Goal: Information Seeking & Learning: Learn about a topic

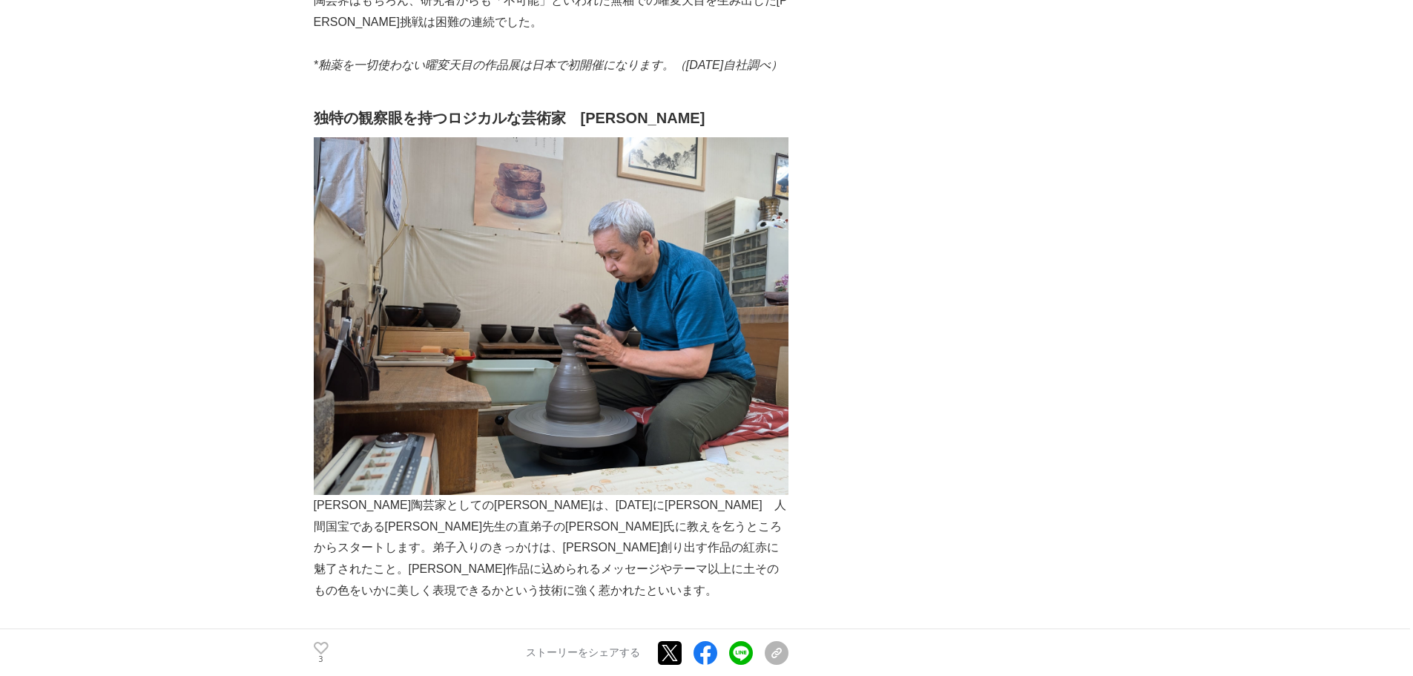
scroll to position [1038, 0]
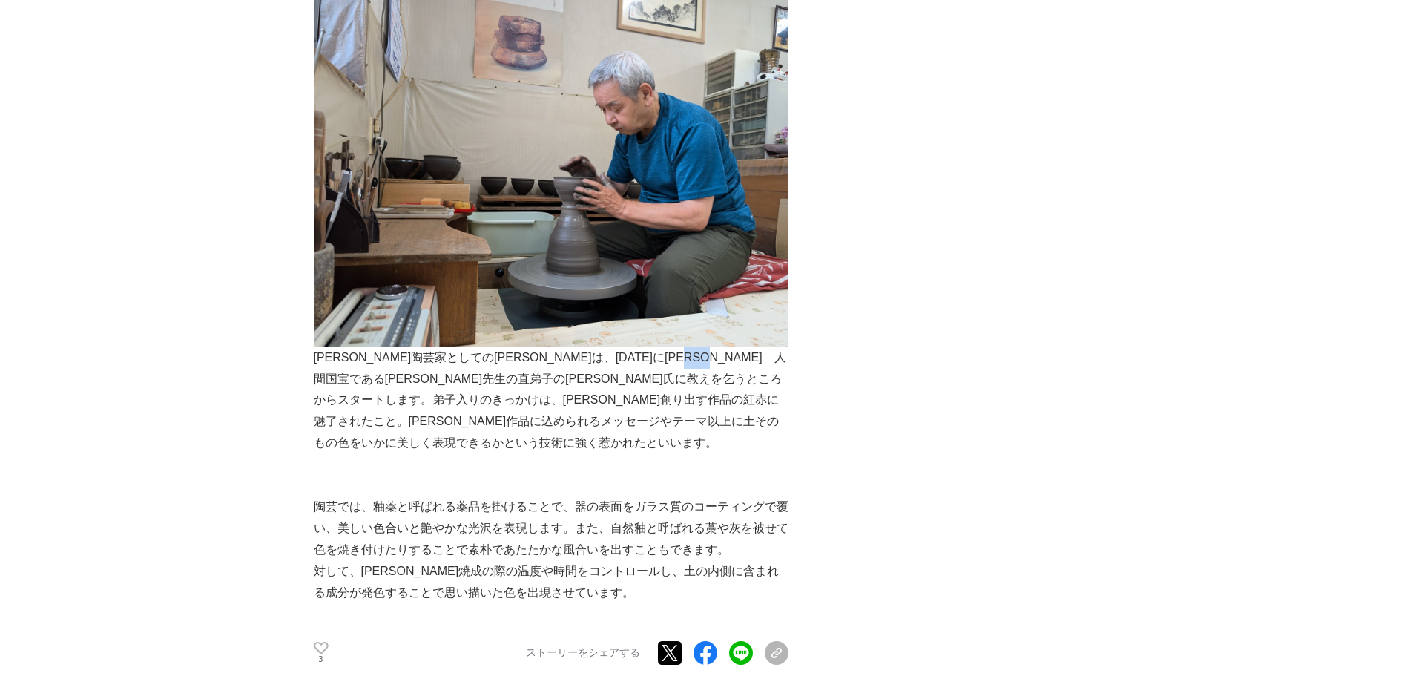
drag, startPoint x: 355, startPoint y: 350, endPoint x: 396, endPoint y: 352, distance: 40.8
click at [396, 352] on p "[PERSON_NAME]陶芸家としての[PERSON_NAME]は、[DATE]に[PERSON_NAME]　人間国宝である[PERSON_NAME]先生の…" at bounding box center [551, 222] width 475 height 464
drag, startPoint x: 338, startPoint y: 355, endPoint x: 381, endPoint y: 355, distance: 43.0
click at [381, 355] on p "[PERSON_NAME]陶芸家としての[PERSON_NAME]は、[DATE]に[PERSON_NAME]　人間国宝である[PERSON_NAME]先生の…" at bounding box center [551, 222] width 475 height 464
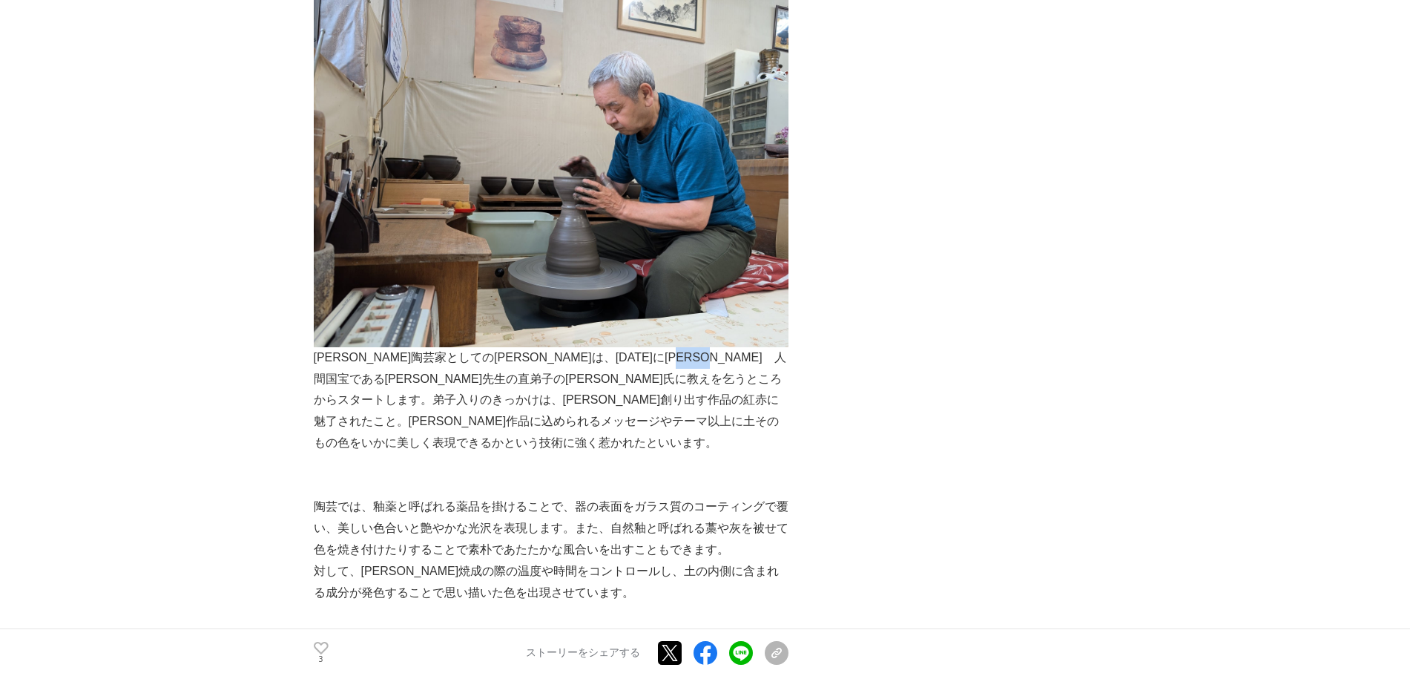
drag, startPoint x: 349, startPoint y: 356, endPoint x: 401, endPoint y: 358, distance: 52.7
click at [401, 358] on p "[PERSON_NAME]陶芸家としての[PERSON_NAME]は、[DATE]に[PERSON_NAME]　人間国宝である[PERSON_NAME]先生の…" at bounding box center [551, 222] width 475 height 464
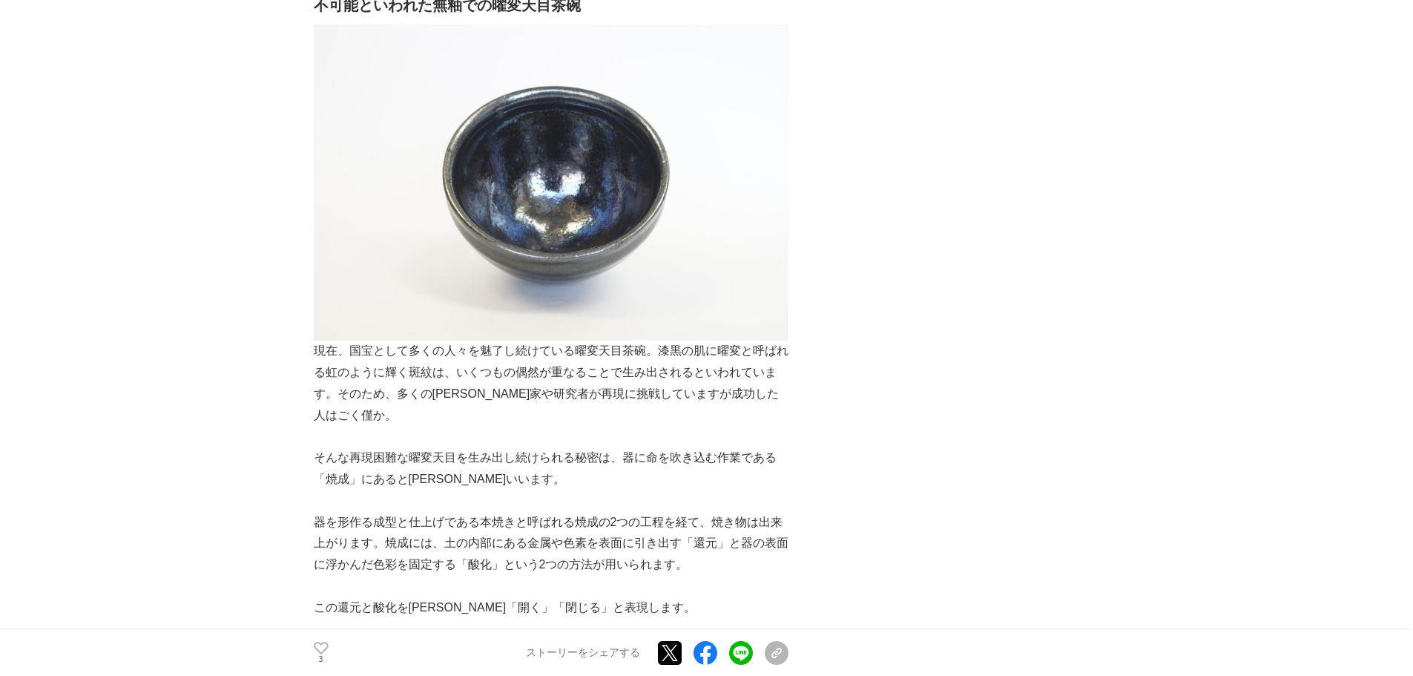
scroll to position [1904, 0]
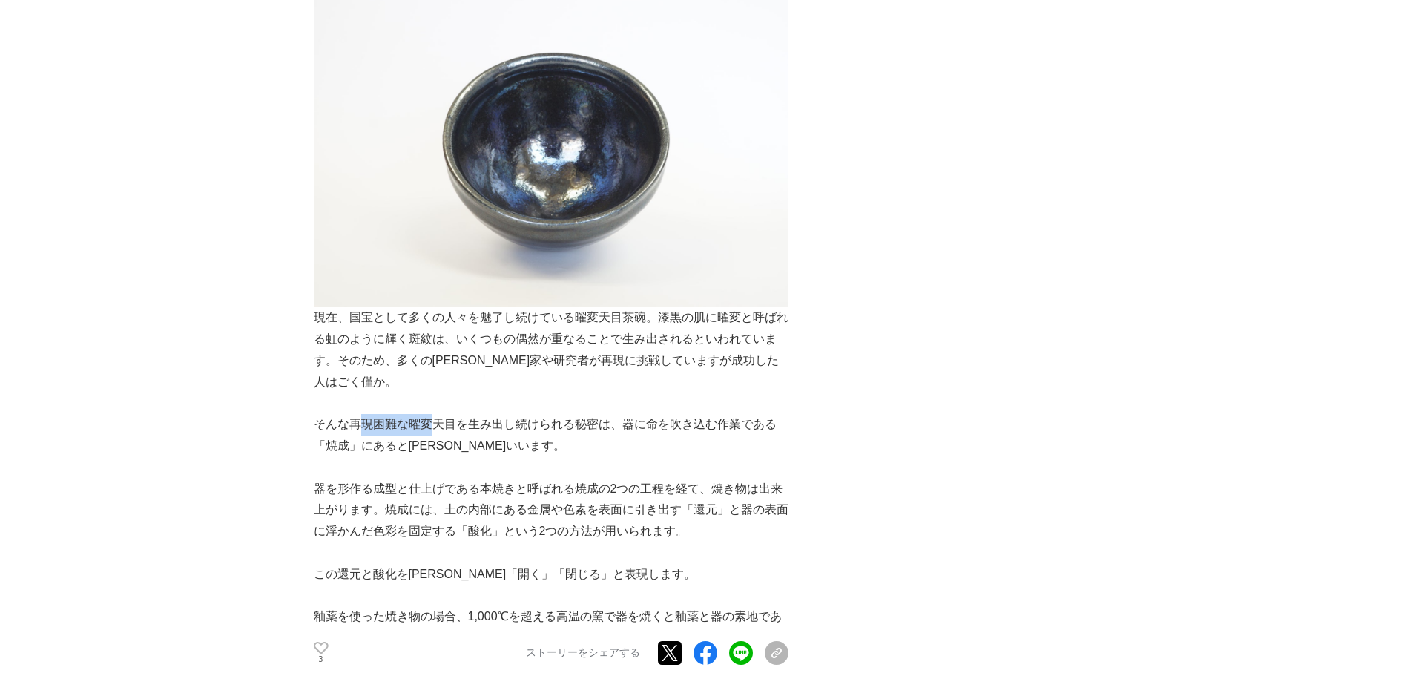
drag, startPoint x: 364, startPoint y: 380, endPoint x: 434, endPoint y: 380, distance: 69.7
click at [434, 414] on p "そんな再現困難な曜変天目を生み出し続けられる秘密は、器に命を吹き込む作業である「焼成」にあると[PERSON_NAME]いいます。" at bounding box center [551, 435] width 475 height 43
drag, startPoint x: 590, startPoint y: 372, endPoint x: 470, endPoint y: 379, distance: 120.3
click at [470, 414] on p "そんな再現困難な曜変天目を生み出し続けられる秘密は、器に命を吹き込む作業である「焼成」にあると[PERSON_NAME]いいます。" at bounding box center [551, 435] width 475 height 43
click at [485, 414] on p "そんな再現困難な曜変天目を生み出し続けられる秘密は、器に命を吹き込む作業である「焼成」にあると[PERSON_NAME]いいます。" at bounding box center [551, 435] width 475 height 43
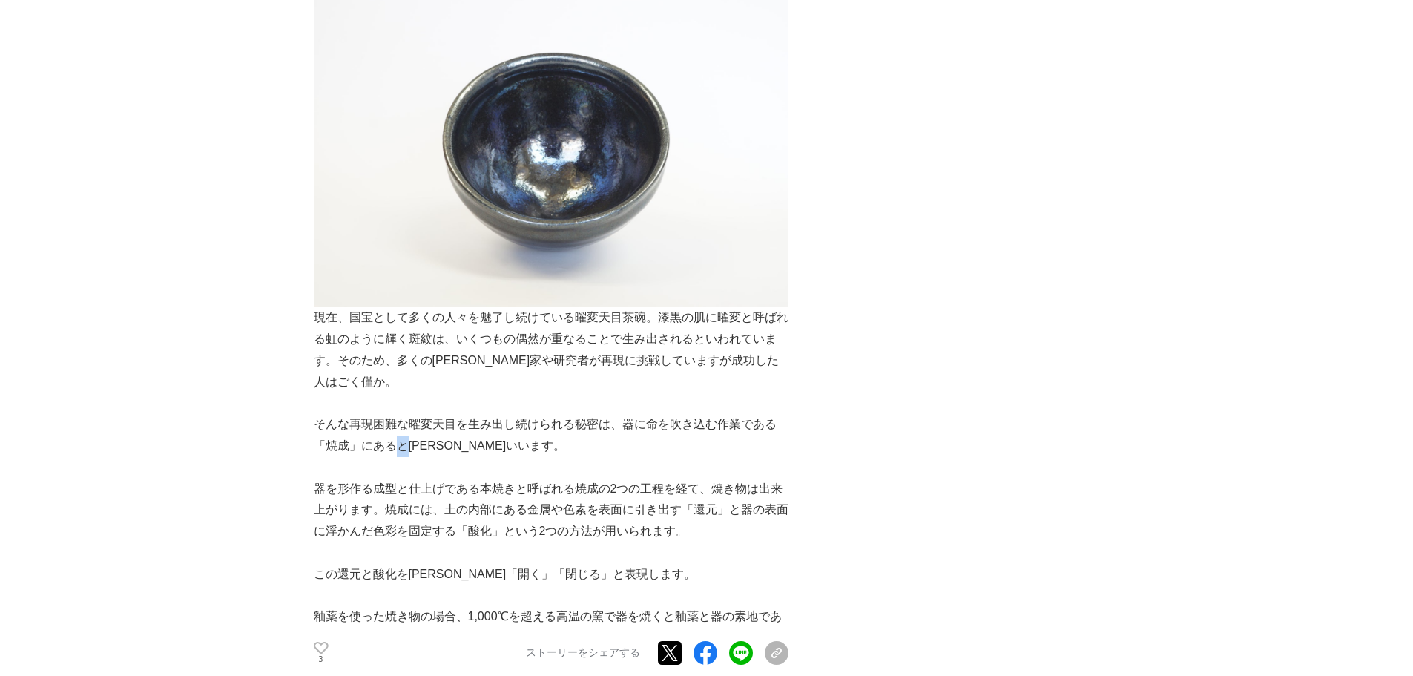
drag, startPoint x: 391, startPoint y: 397, endPoint x: 403, endPoint y: 400, distance: 12.2
click at [403, 414] on p "そんな再現困難な曜変天目を生み出し続けられる秘密は、器に命を吹き込む作業である「焼成」にあると[PERSON_NAME]いいます。" at bounding box center [551, 435] width 475 height 43
drag, startPoint x: 449, startPoint y: 405, endPoint x: 391, endPoint y: 405, distance: 58.6
click at [391, 414] on p "そんな再現困難な曜変天目を生み出し続けられる秘密は、器に命を吹き込む作業である「焼成」にあると[PERSON_NAME]いいます。" at bounding box center [551, 435] width 475 height 43
click at [509, 414] on p "そんな再現困難な曜変天目を生み出し続けられる秘密は、器に命を吹き込む作業である「焼成」にあると[PERSON_NAME]いいます。" at bounding box center [551, 435] width 475 height 43
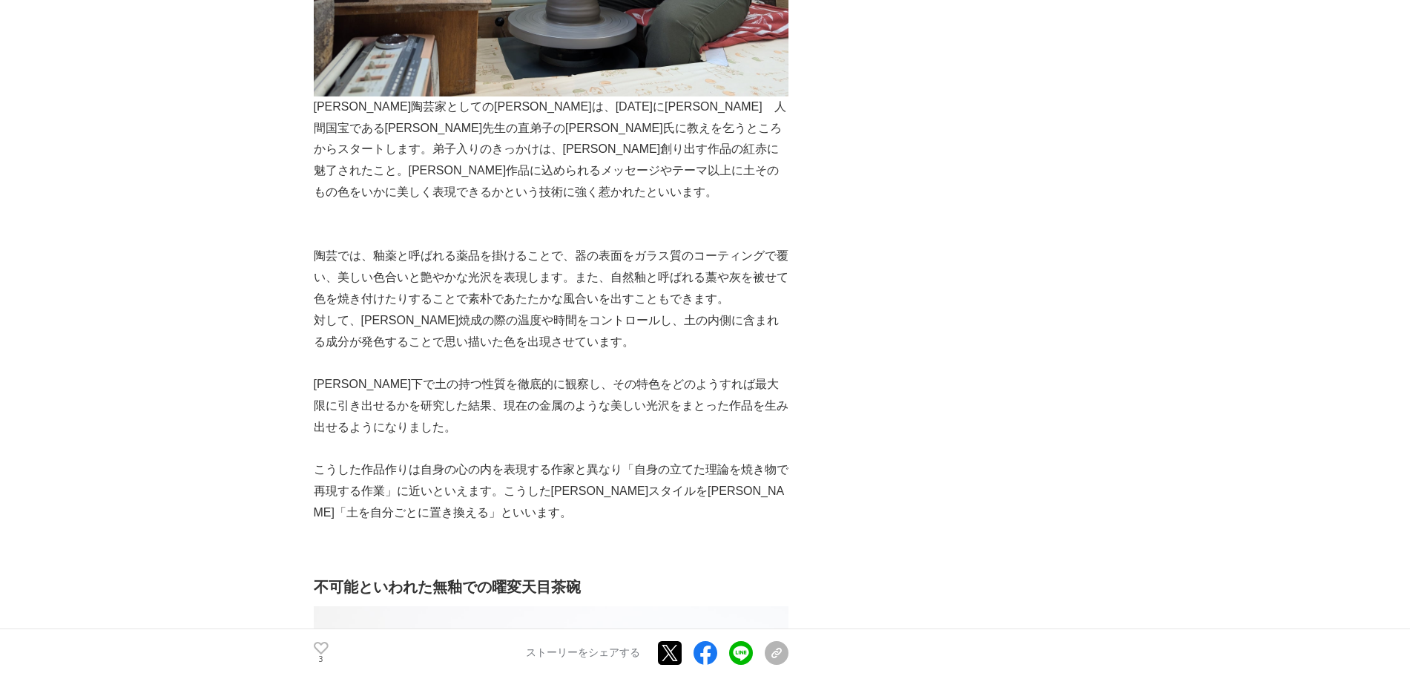
scroll to position [865, 0]
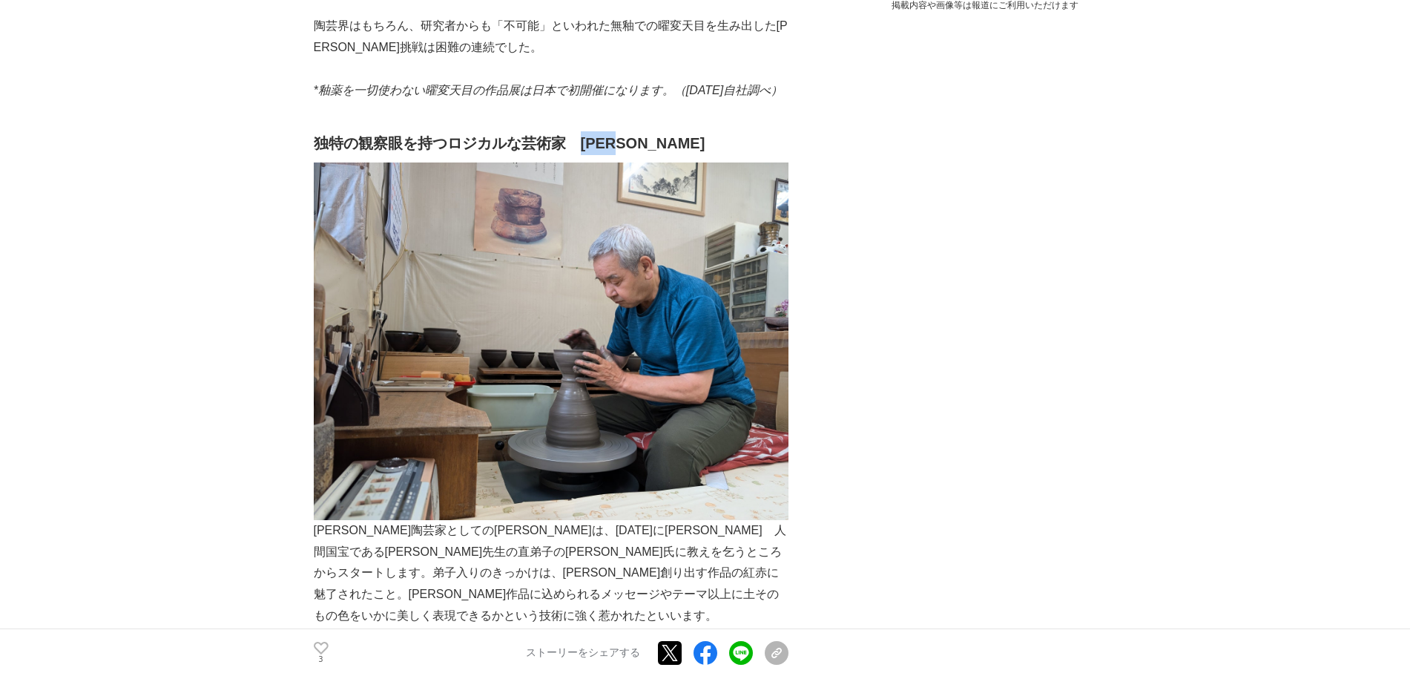
drag, startPoint x: 584, startPoint y: 119, endPoint x: 665, endPoint y: 113, distance: 81.8
click at [665, 131] on h2 "独特の観察眼を持つロジカルな芸術家　[PERSON_NAME]" at bounding box center [551, 143] width 475 height 24
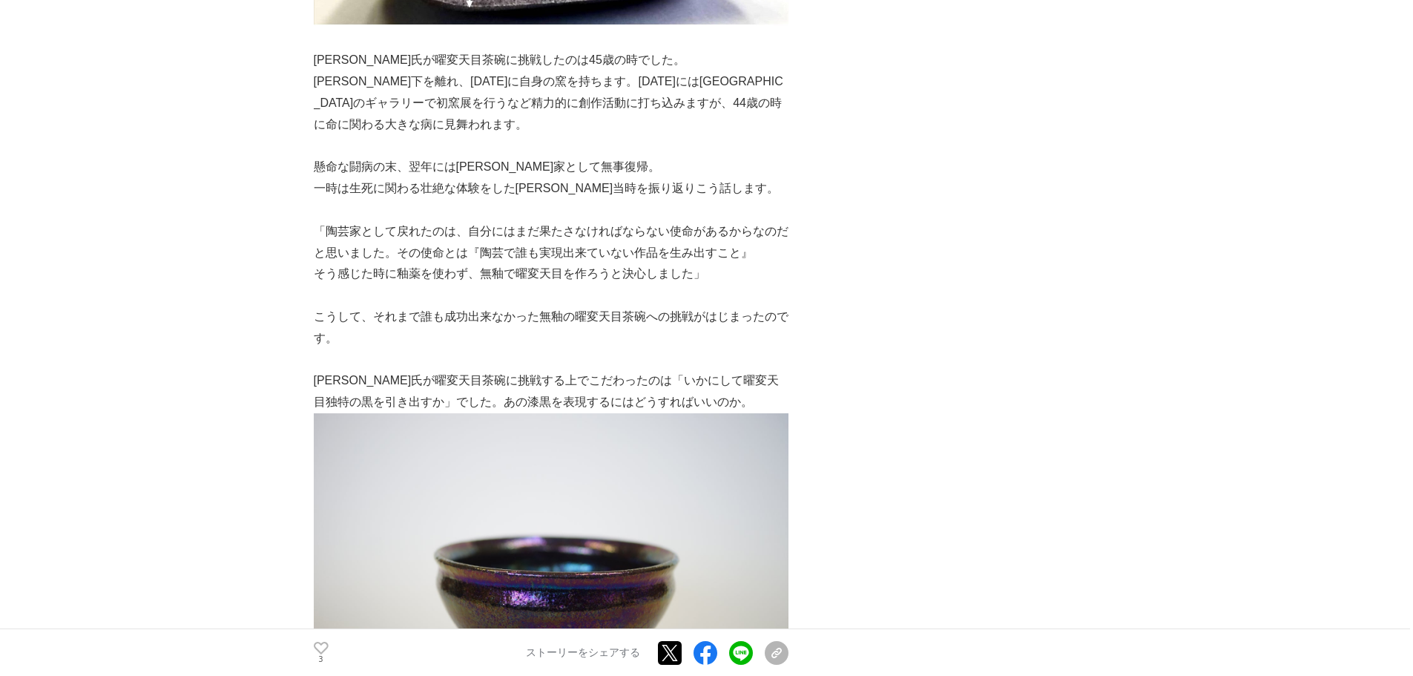
scroll to position [4326, 0]
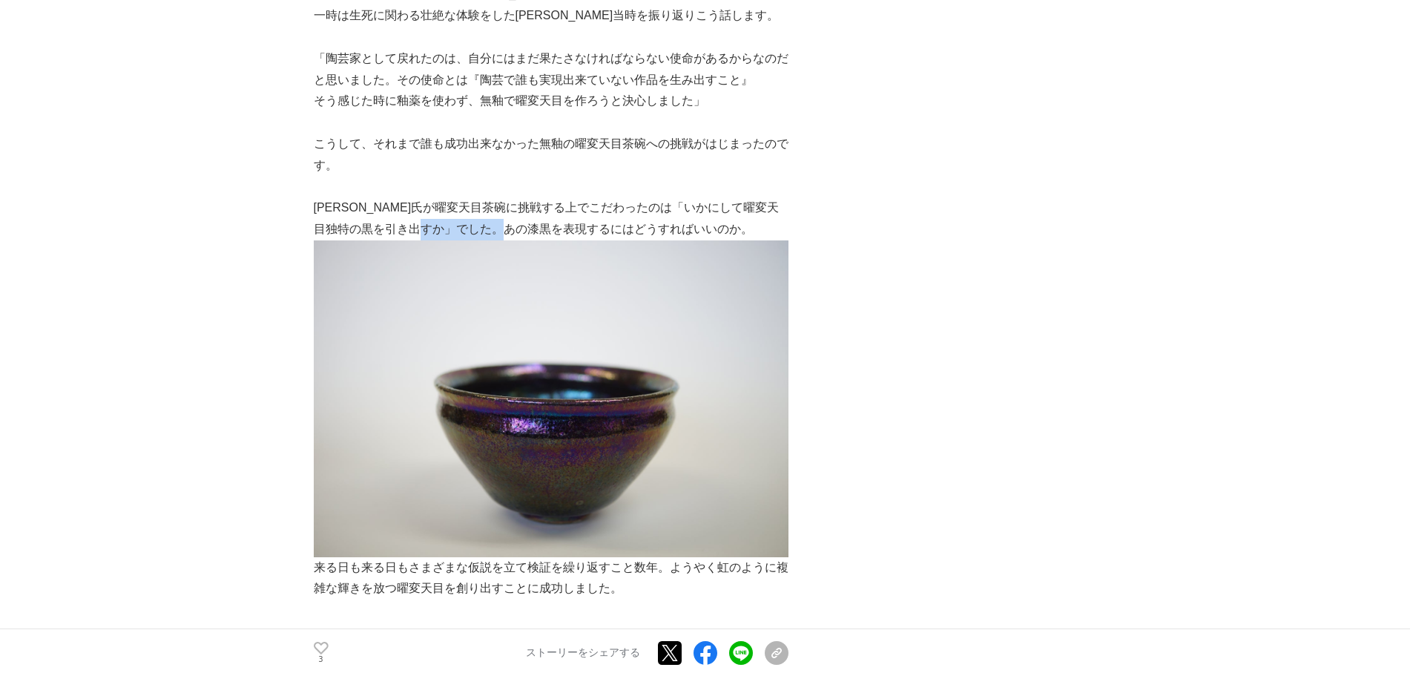
drag, startPoint x: 462, startPoint y: 188, endPoint x: 553, endPoint y: 188, distance: 91.2
click at [553, 197] on p "[PERSON_NAME]氏が曜変天目茶碗に挑戦する上でこだわったのは「いかにして曜変天目独特の黒を引き出すか」でした。あの漆黒を表現するにはどうすればいいの…" at bounding box center [551, 218] width 475 height 43
click at [601, 197] on p "[PERSON_NAME]氏が曜変天目茶碗に挑戦する上でこだわったのは「いかにして曜変天目独特の黒を引き出すか」でした。あの漆黒を表現するにはどうすればいいの…" at bounding box center [551, 218] width 475 height 43
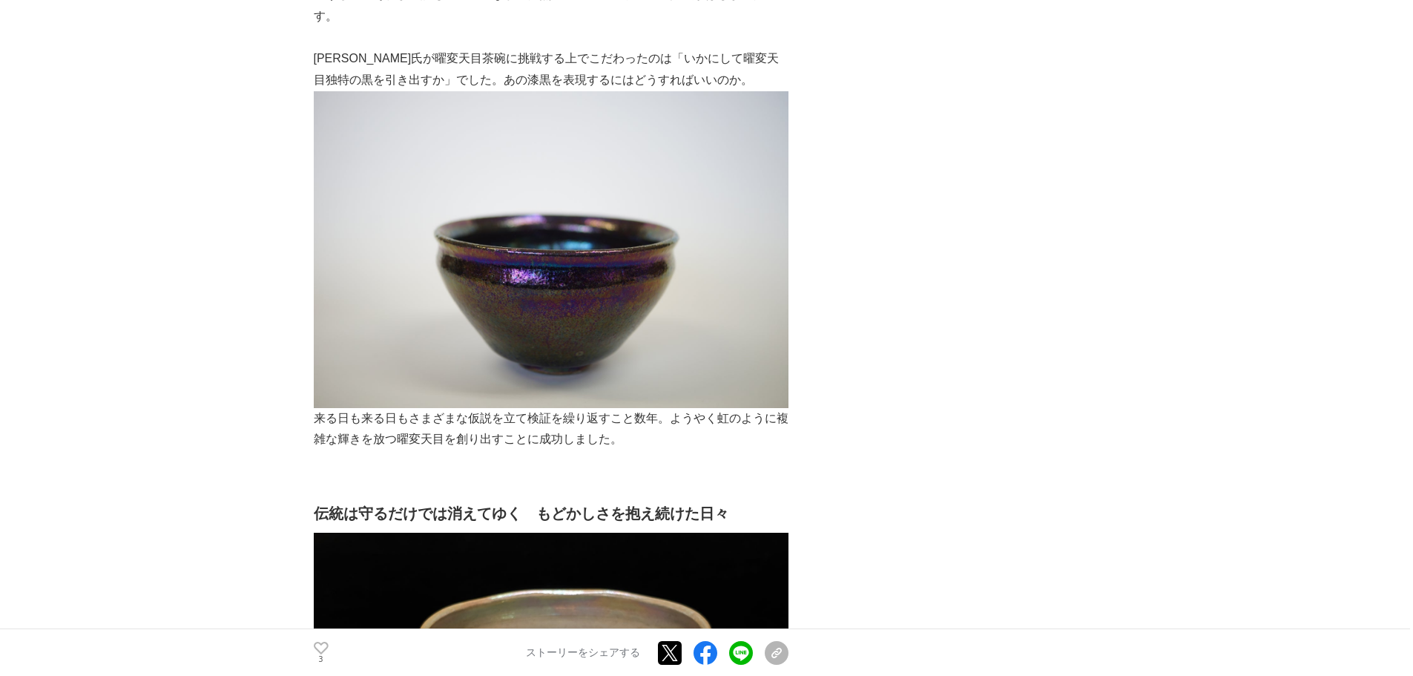
scroll to position [4499, 0]
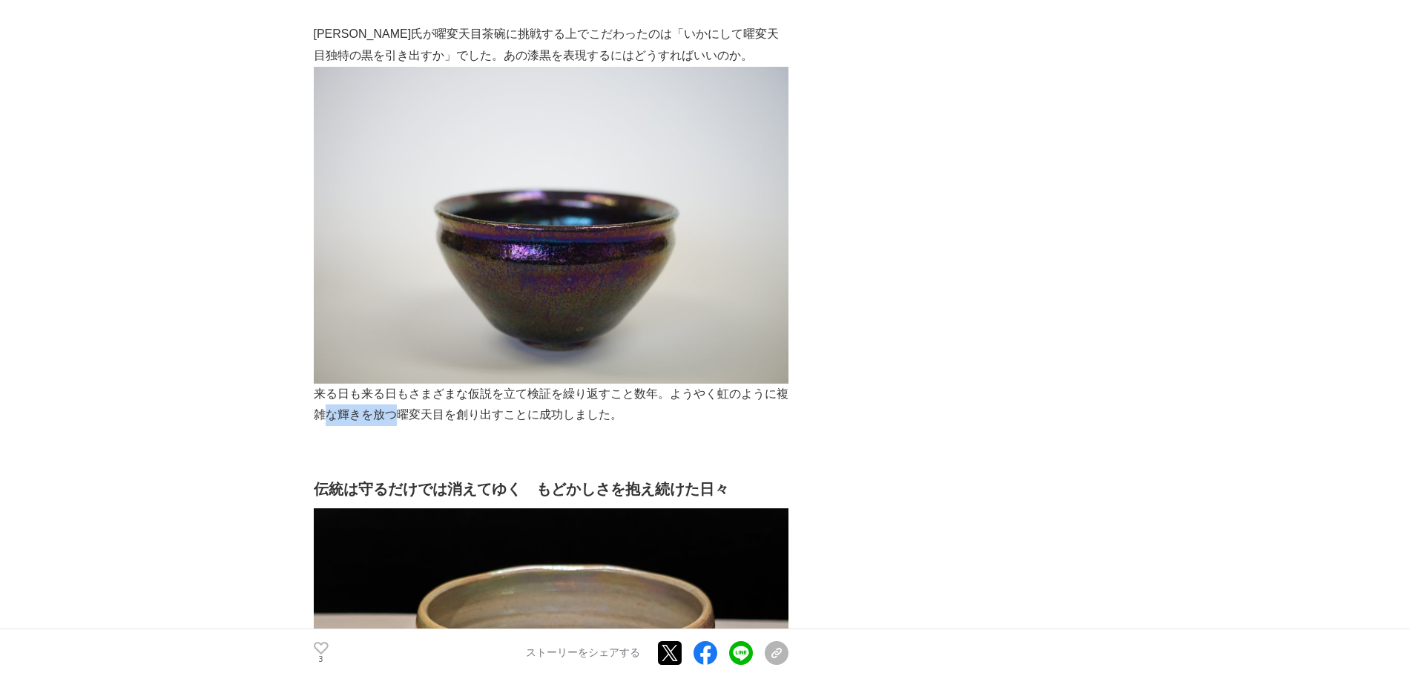
drag, startPoint x: 327, startPoint y: 370, endPoint x: 407, endPoint y: 372, distance: 80.1
click at [406, 372] on p "来る日も来る日もさまざまな仮説を立て検証を繰り返すこと数年。ようやく虹のように複雑な輝きを放つ曜変天目を創り出すことに成功しました。" at bounding box center [551, 246] width 475 height 359
drag, startPoint x: 481, startPoint y: 373, endPoint x: 411, endPoint y: 374, distance: 69.7
click at [411, 374] on p "来る日も来る日もさまざまな仮説を立て検証を繰り返すこと数年。ようやく虹のように複雑な輝きを放つ曜変天目を創り出すことに成功しました。" at bounding box center [551, 246] width 475 height 359
click at [459, 369] on p "来る日も来る日もさまざまな仮説を立て検証を繰り返すこと数年。ようやく虹のように複雑な輝きを放つ曜変天目を創り出すことに成功しました。" at bounding box center [551, 246] width 475 height 359
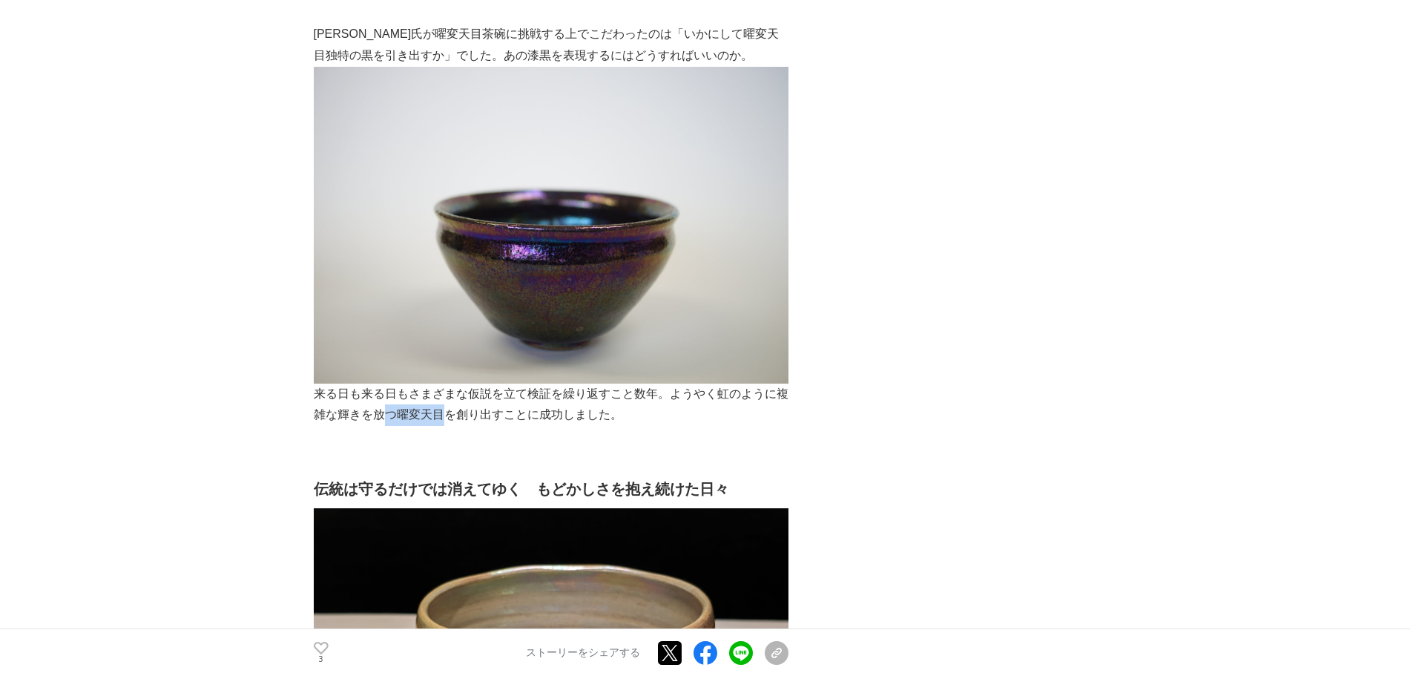
drag, startPoint x: 443, startPoint y: 368, endPoint x: 452, endPoint y: 370, distance: 9.2
click at [451, 369] on p "来る日も来る日もさまざまな仮説を立て検証を繰り返すこと数年。ようやく虹のように複雑な輝きを放つ曜変天目を創り出すことに成功しました。" at bounding box center [551, 246] width 475 height 359
click at [467, 366] on p "来る日も来る日もさまざまな仮説を立て検証を繰り返すこと数年。ようやく虹のように複雑な輝きを放つ曜変天目を創り出すことに成功しました。" at bounding box center [551, 246] width 475 height 359
drag, startPoint x: 397, startPoint y: 369, endPoint x: 440, endPoint y: 371, distance: 42.3
click at [440, 371] on p "来る日も来る日もさまざまな仮説を立て検証を繰り返すこと数年。ようやく虹のように複雑な輝きを放つ曜変天目を創り出すことに成功しました。" at bounding box center [551, 246] width 475 height 359
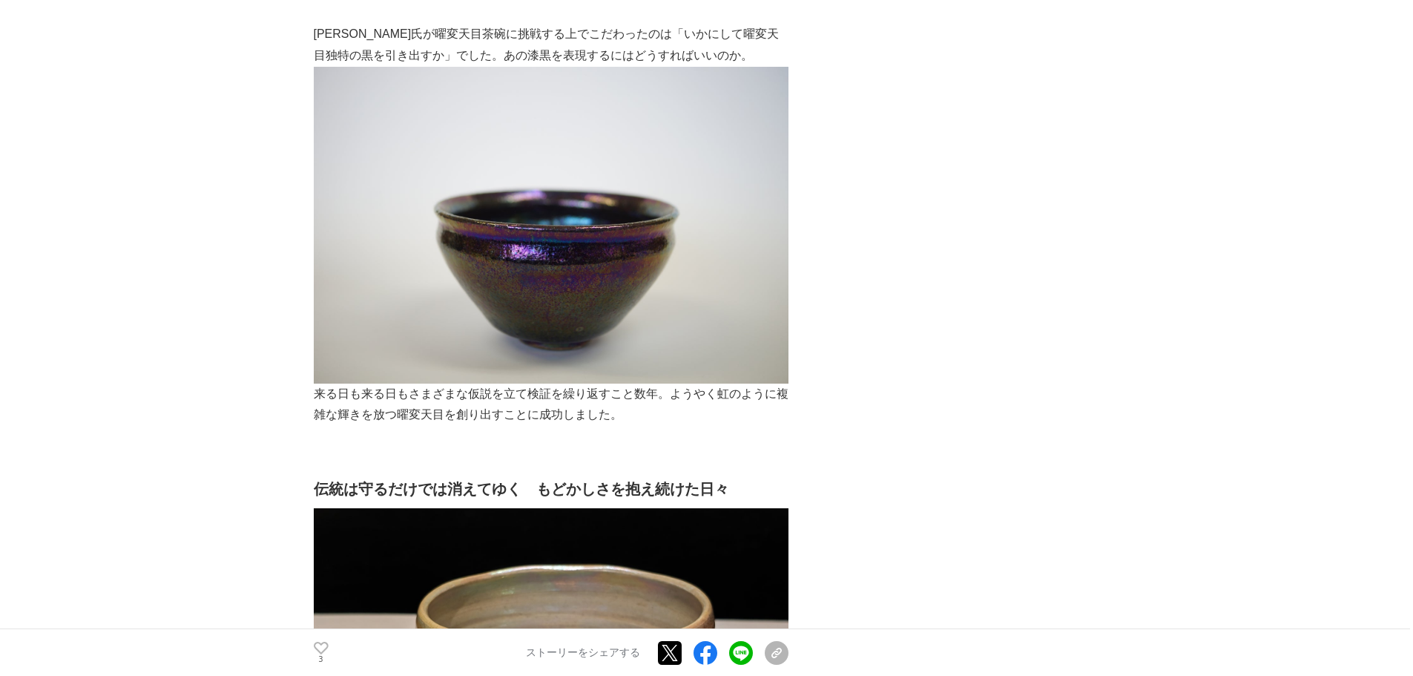
click at [493, 426] on p at bounding box center [551, 437] width 475 height 22
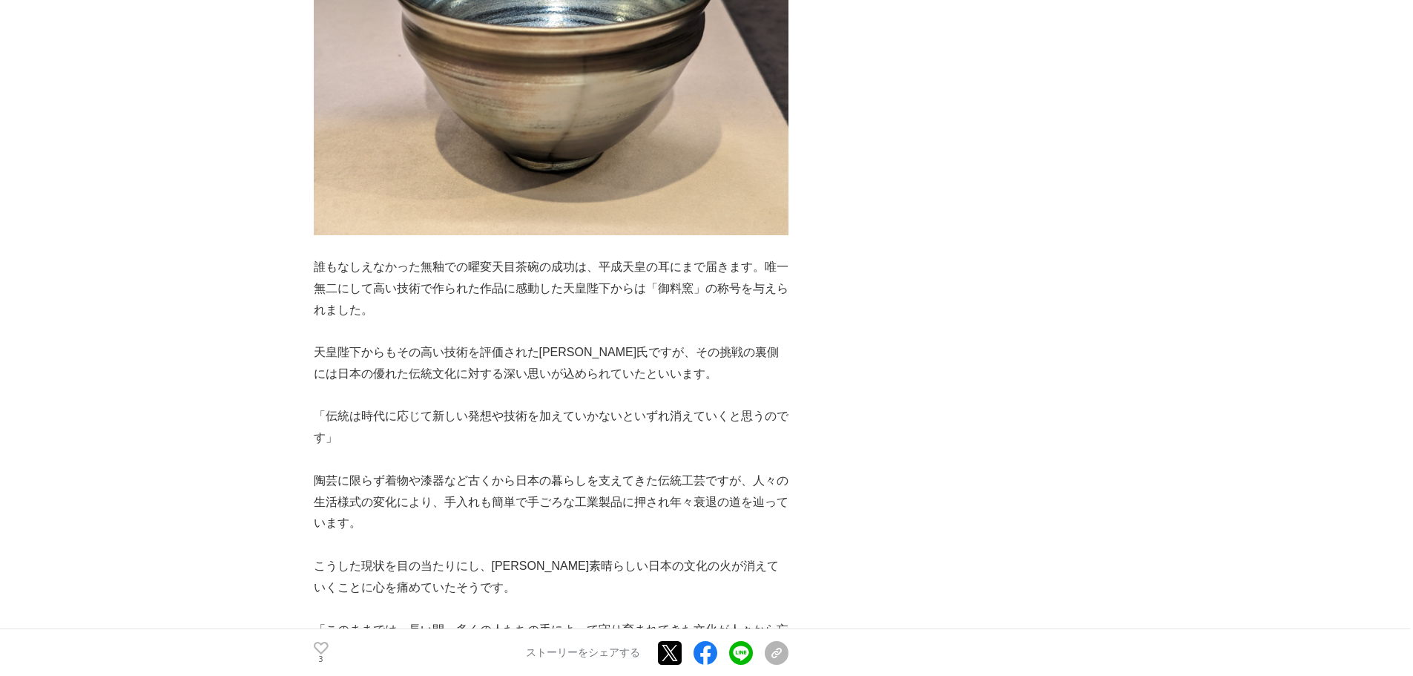
scroll to position [5538, 0]
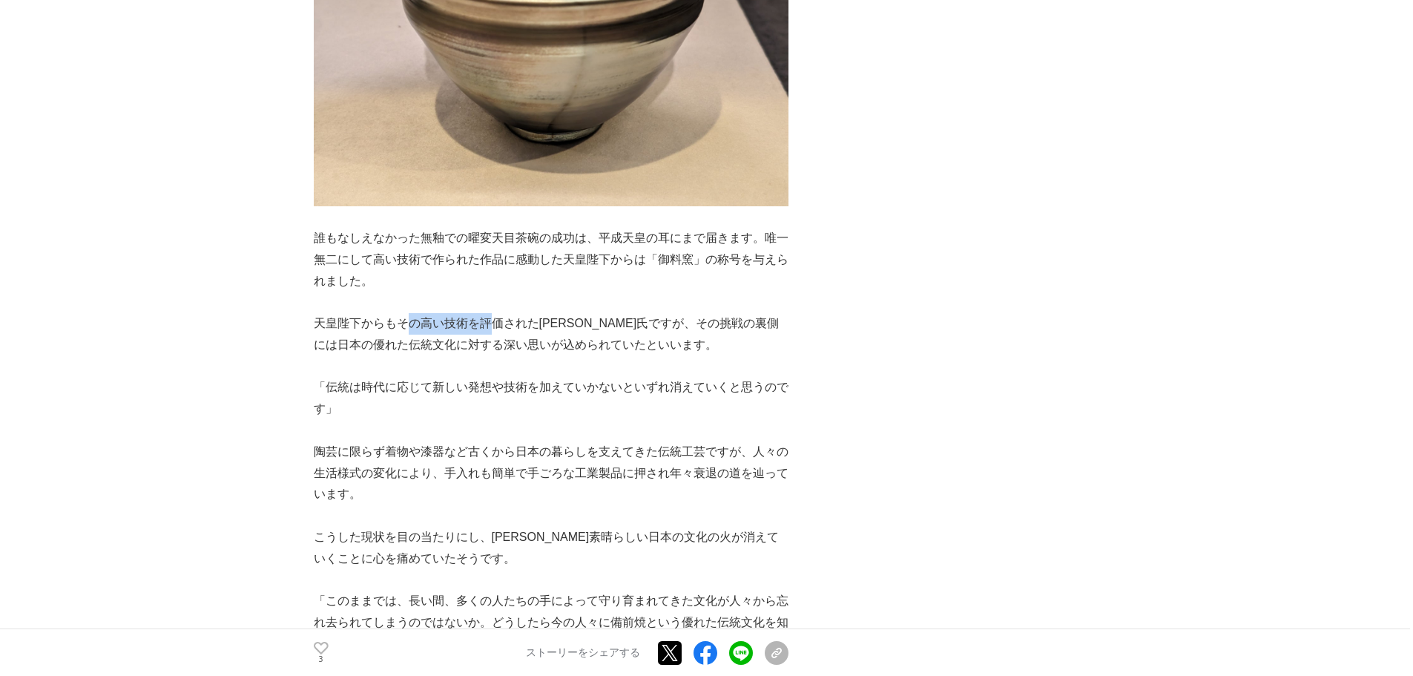
drag, startPoint x: 411, startPoint y: 277, endPoint x: 578, endPoint y: 270, distance: 167.8
click at [496, 313] on p "天皇陛下からもその高い技術を評価された[PERSON_NAME]氏ですが、その挑戦の裏側には日本の優れた伝統文化に対する深い思いが込められていたといいます。" at bounding box center [551, 334] width 475 height 43
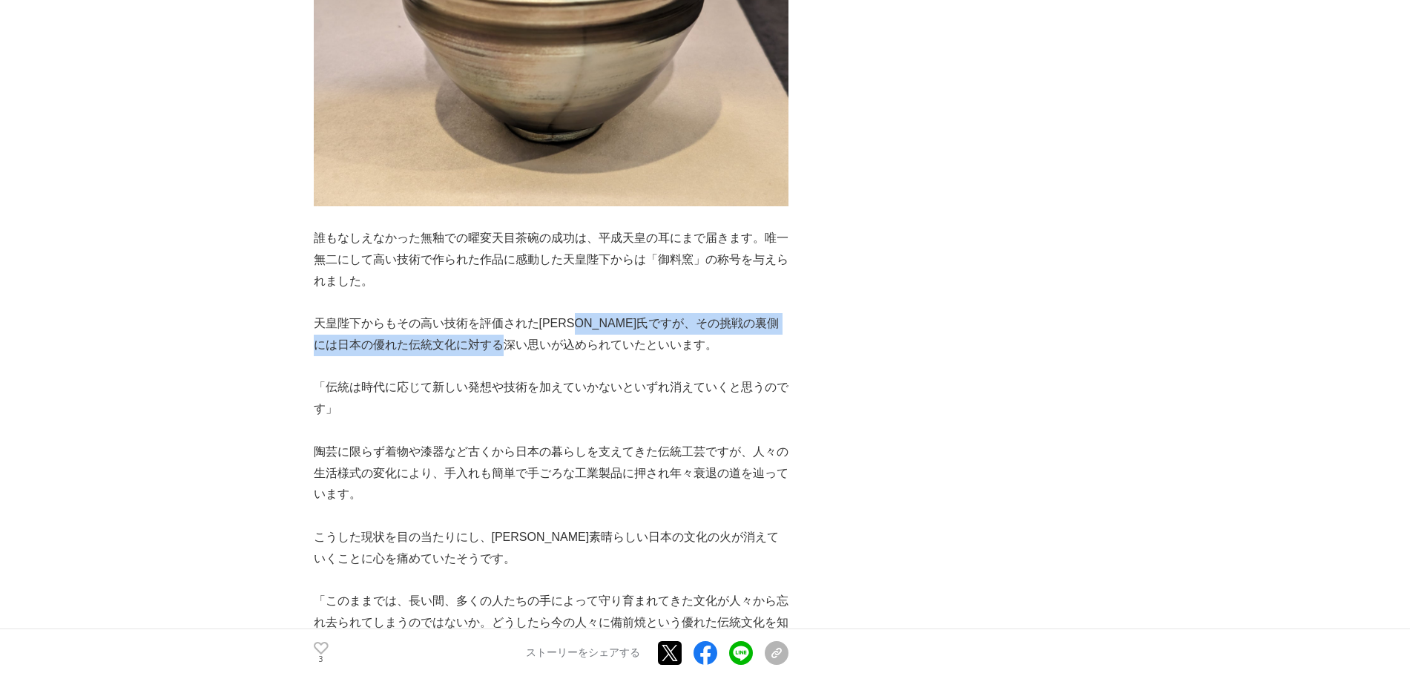
drag, startPoint x: 599, startPoint y: 275, endPoint x: 546, endPoint y: 302, distance: 59.7
click at [546, 313] on p "天皇陛下からもその高い技術を評価された[PERSON_NAME]氏ですが、その挑戦の裏側には日本の優れた伝統文化に対する深い思いが込められていたといいます。" at bounding box center [551, 334] width 475 height 43
click at [470, 313] on p "天皇陛下からもその高い技術を評価された[PERSON_NAME]氏ですが、その挑戦の裏側には日本の優れた伝統文化に対する深い思いが込められていたといいます。" at bounding box center [551, 334] width 475 height 43
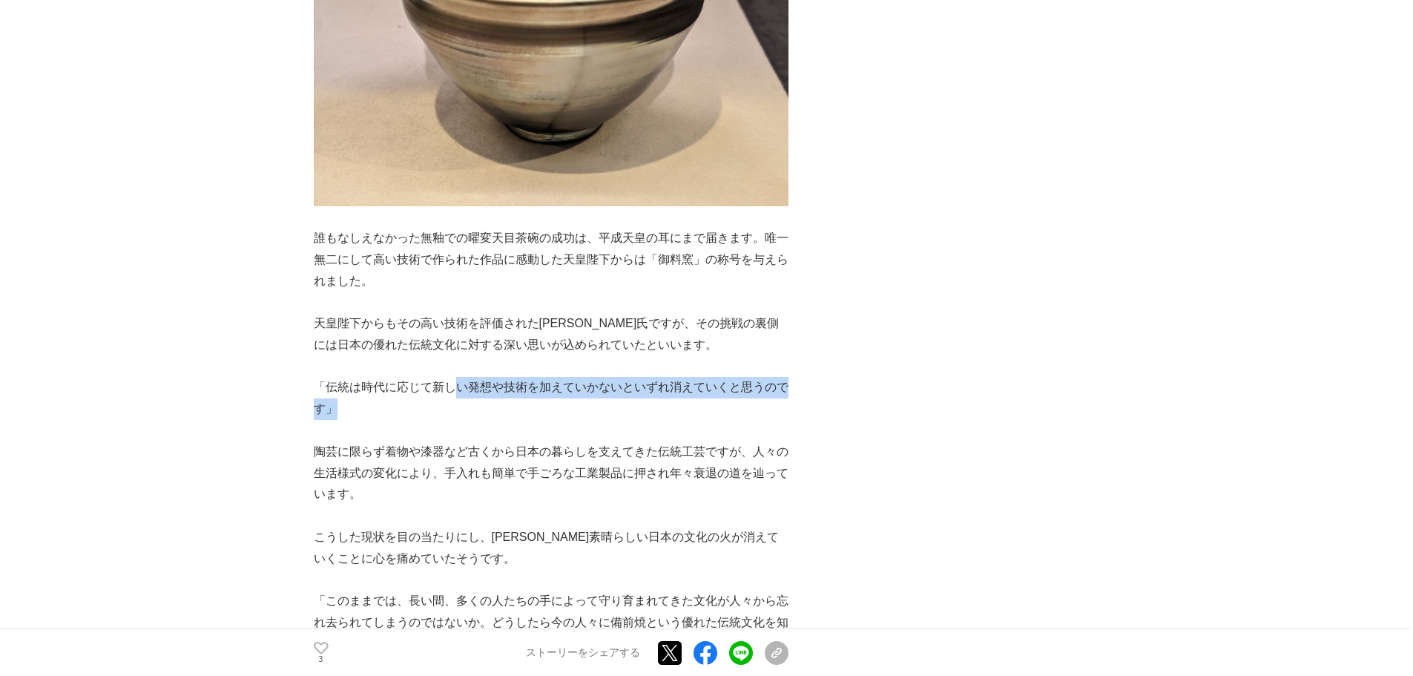
drag, startPoint x: 360, startPoint y: 354, endPoint x: 459, endPoint y: 348, distance: 98.8
click at [459, 377] on p "「伝統は時代に応じて新しい発想や技術を加えていかないといずれ消えていくと思うのです」" at bounding box center [551, 398] width 475 height 43
click at [462, 377] on p "「伝統は時代に応じて新しい発想や技術を加えていかないといずれ消えていくと思うのです」" at bounding box center [551, 398] width 475 height 43
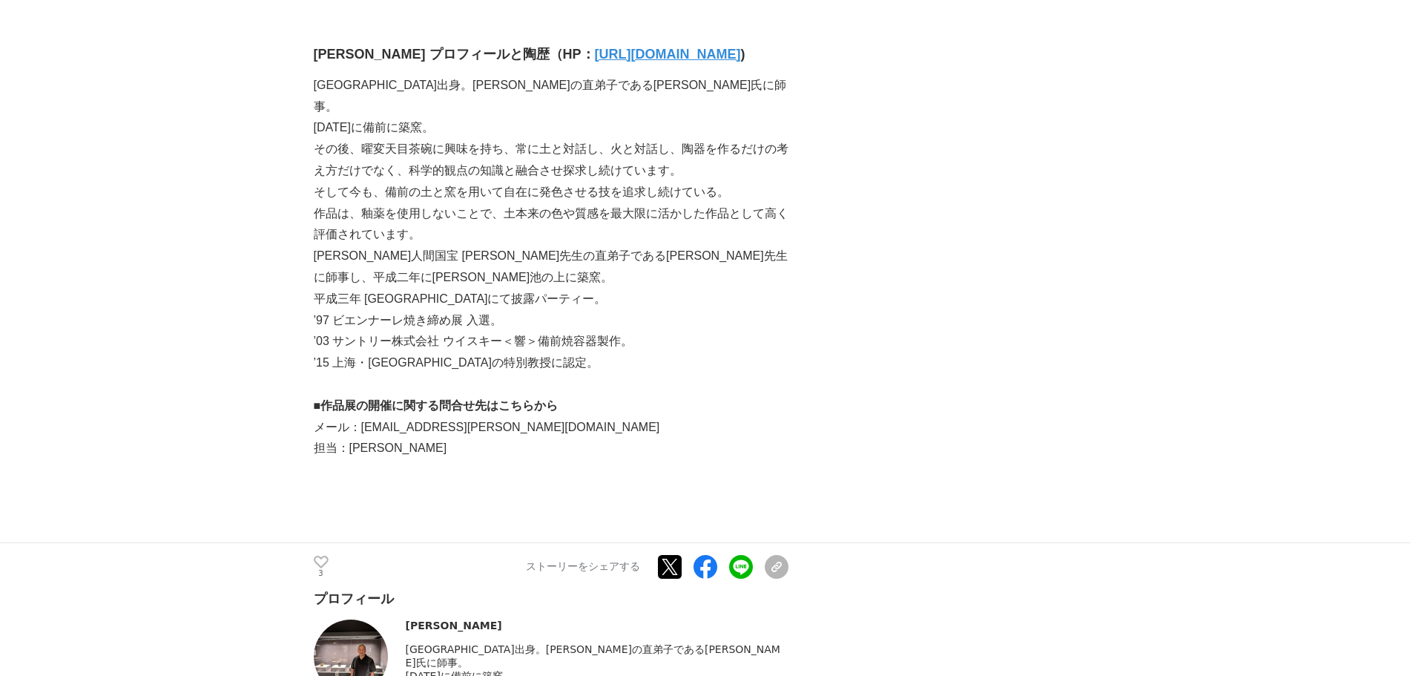
scroll to position [8998, 0]
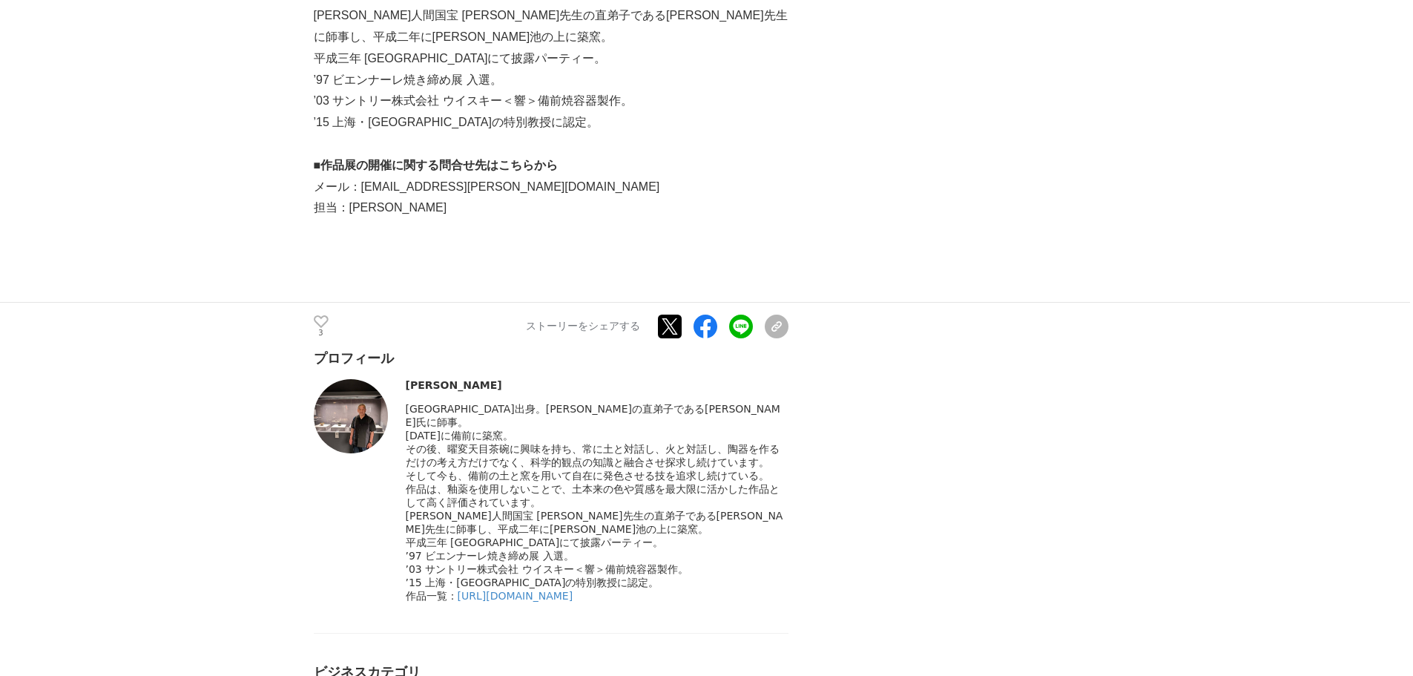
drag, startPoint x: 451, startPoint y: 298, endPoint x: 389, endPoint y: 297, distance: 61.6
click at [389, 379] on div "山根　彰正 岡山県出身。金重陶陽の直弟子である西川政美氏に師事。" at bounding box center [551, 491] width 475 height 224
copy div "[PERSON_NAME]"
